Goal: Task Accomplishment & Management: Manage account settings

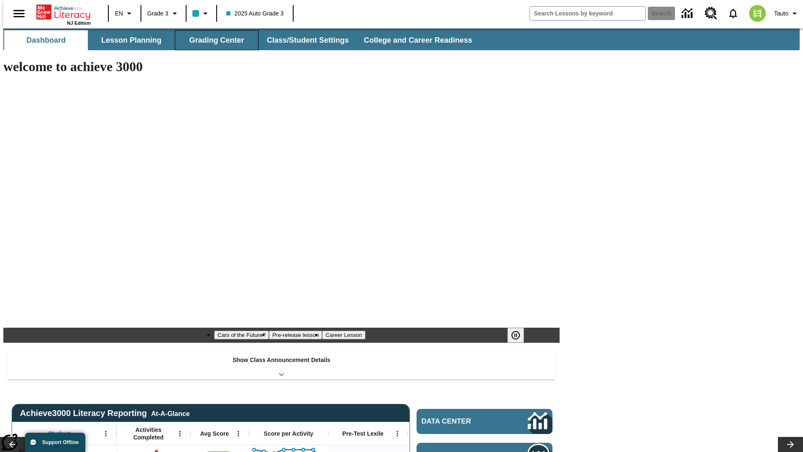
click at [213, 40] on button "Grading Center" at bounding box center [217, 40] width 84 height 20
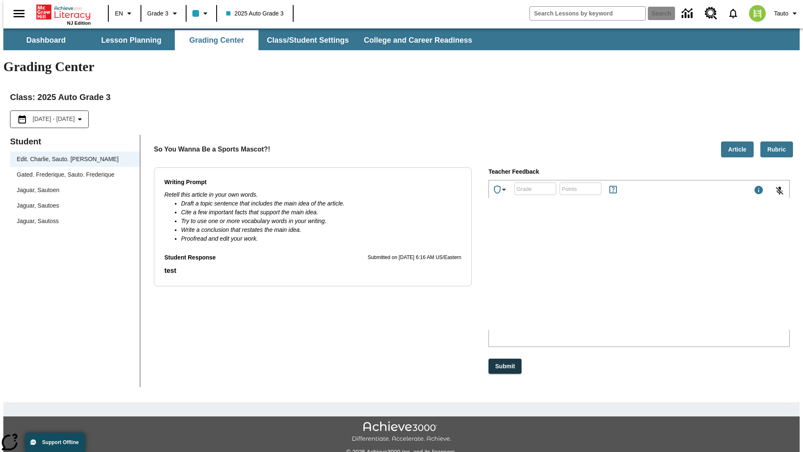
click at [72, 186] on span "Jaguar, Sautoen" at bounding box center [75, 190] width 116 height 9
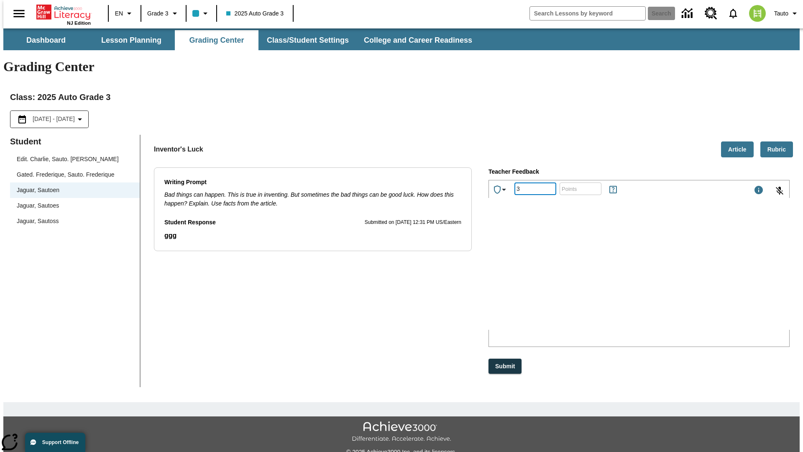
type input "3"
type input "10"
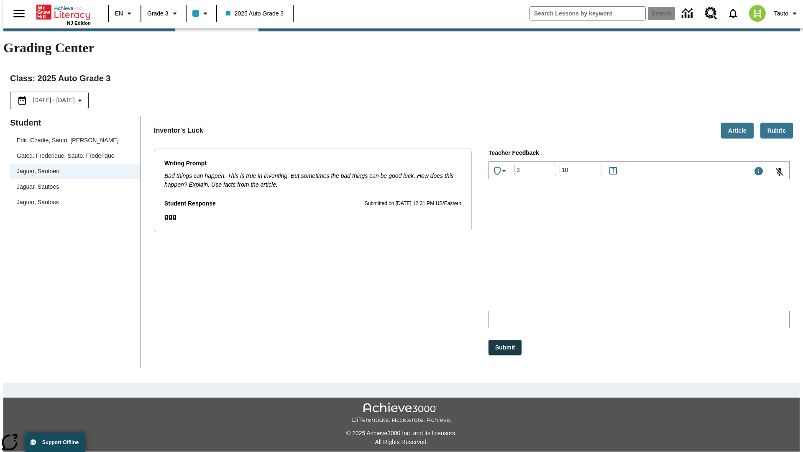
click at [611, 257] on p "Type your response here." at bounding box center [551, 256] width 119 height 8
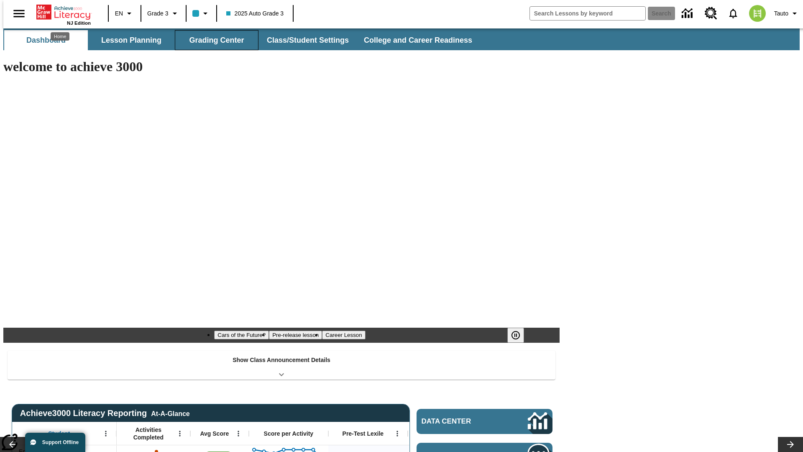
click at [213, 40] on button "Grading Center" at bounding box center [217, 40] width 84 height 20
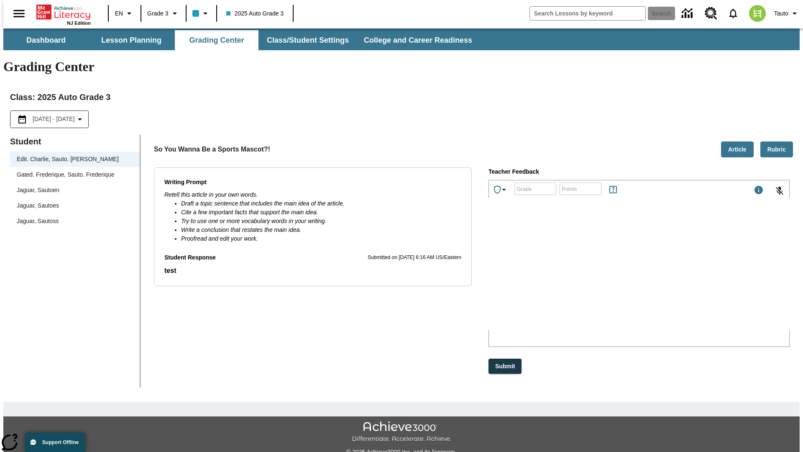
click at [72, 186] on span "Jaguar, Sautoen" at bounding box center [75, 190] width 116 height 9
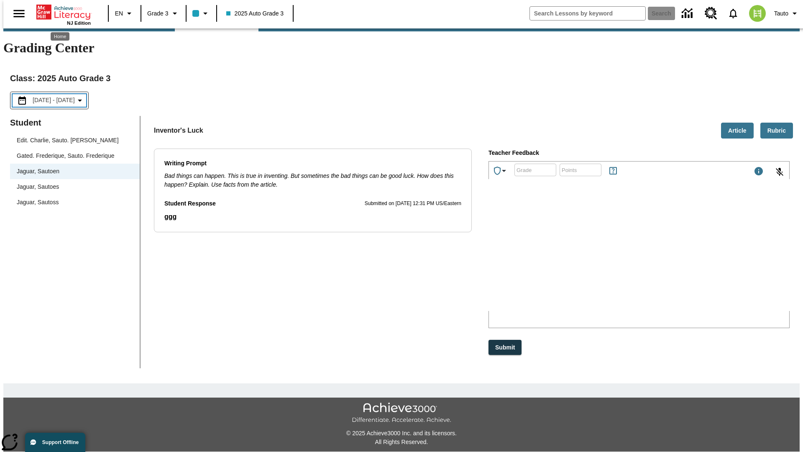
click at [611, 257] on p "OkZyc" at bounding box center [551, 256] width 119 height 8
click at [611, 257] on p "UoUflE" at bounding box center [551, 256] width 119 height 8
